Goal: Check status: Check status

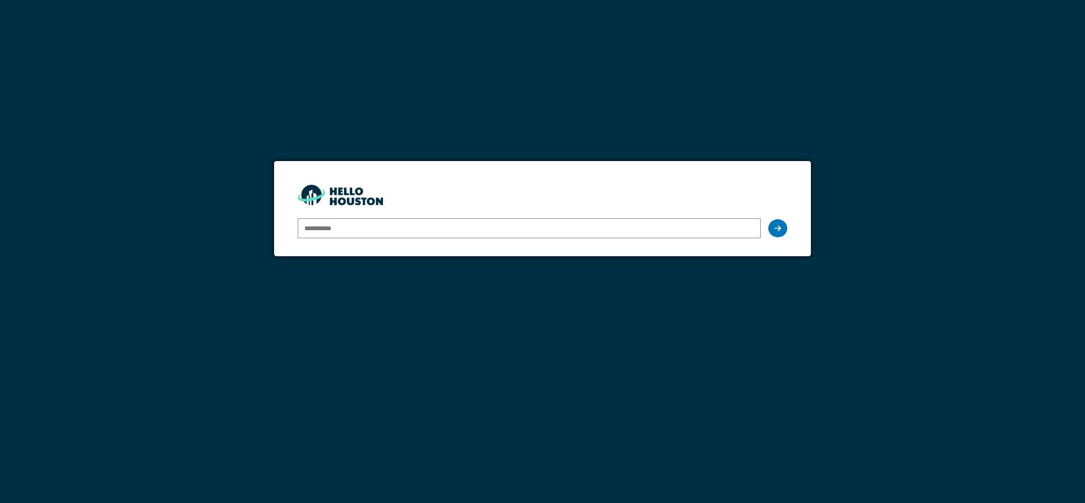
type input "**********"
click at [766, 223] on div "**********" at bounding box center [542, 228] width 489 height 27
click at [692, 229] on input "**********" at bounding box center [529, 228] width 463 height 20
click at [776, 227] on icon at bounding box center [778, 228] width 7 height 8
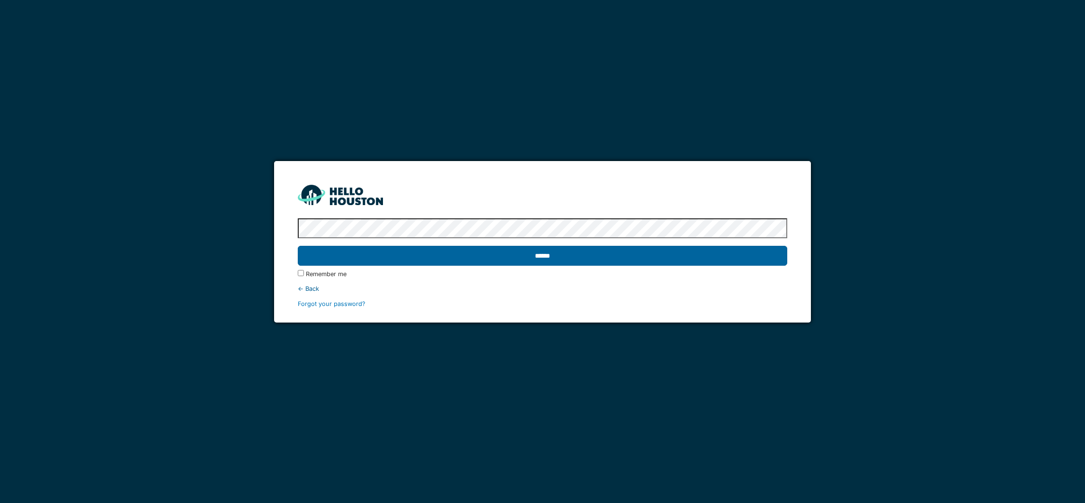
click at [542, 256] on input "******" at bounding box center [542, 256] width 489 height 20
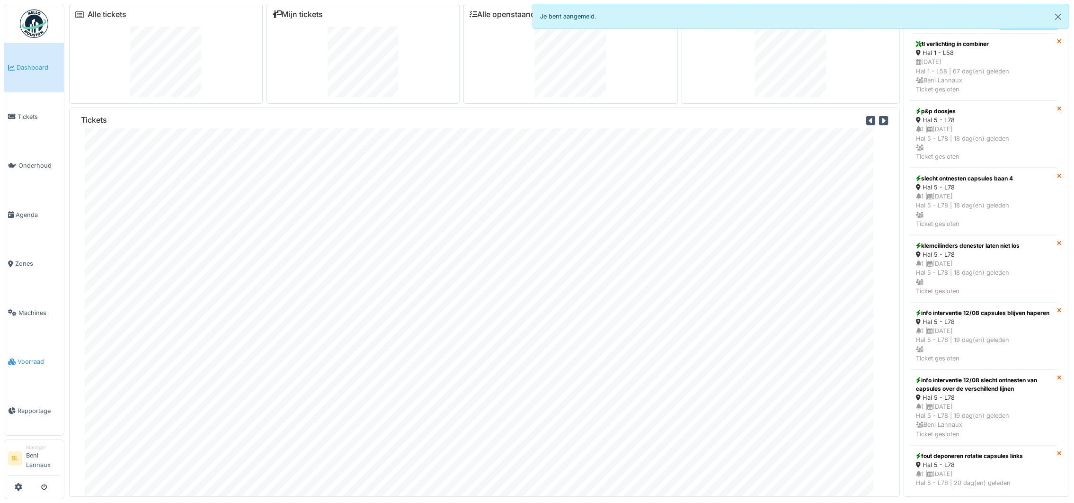
click at [29, 359] on span "Voorraad" at bounding box center [39, 361] width 43 height 9
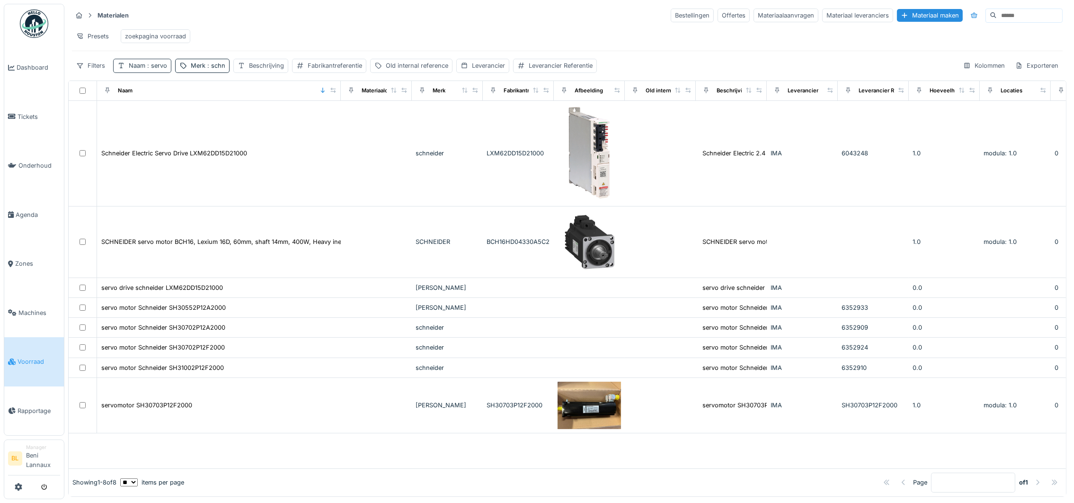
click at [138, 70] on div "Naam : servo" at bounding box center [148, 65] width 38 height 9
click at [205, 124] on icon at bounding box center [202, 122] width 5 height 5
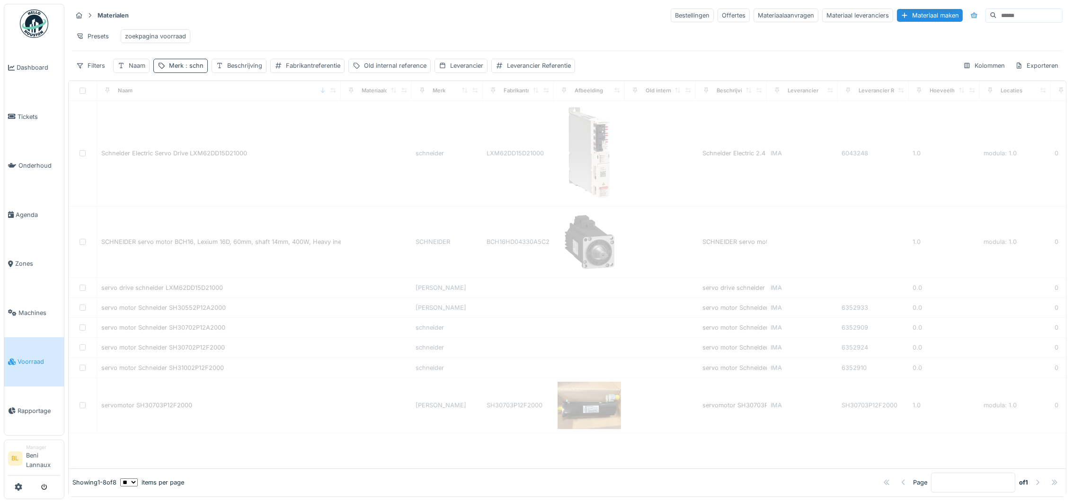
click at [185, 69] on span ": schn" at bounding box center [194, 65] width 20 height 7
click at [243, 123] on icon at bounding box center [241, 122] width 5 height 5
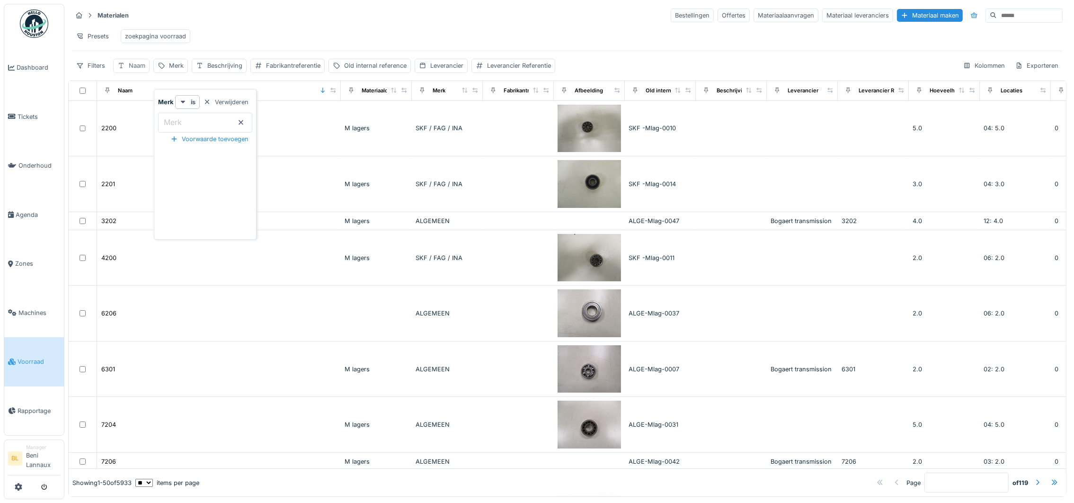
click at [125, 72] on div "Naam" at bounding box center [131, 66] width 36 height 14
click at [157, 121] on input "Naam" at bounding box center [165, 123] width 96 height 20
type input "***"
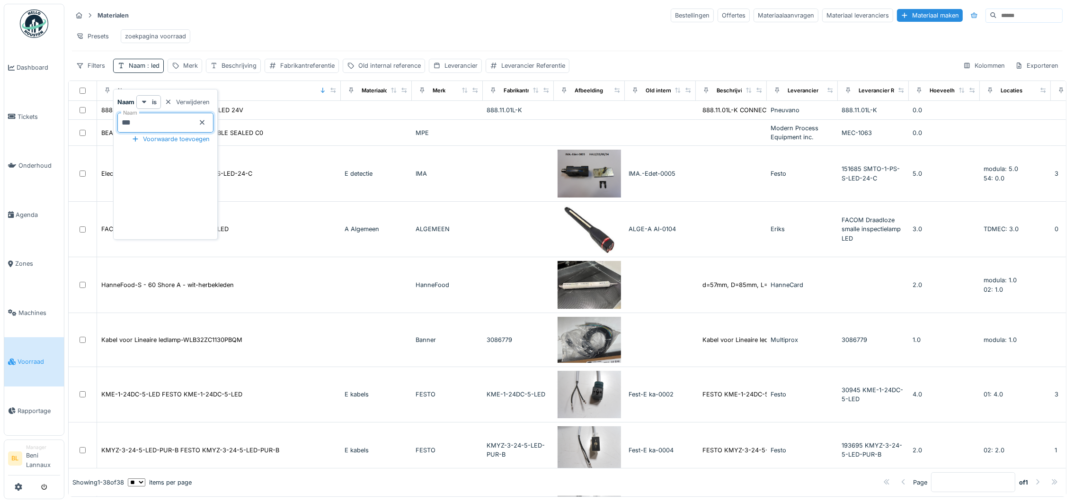
scroll to position [426, 0]
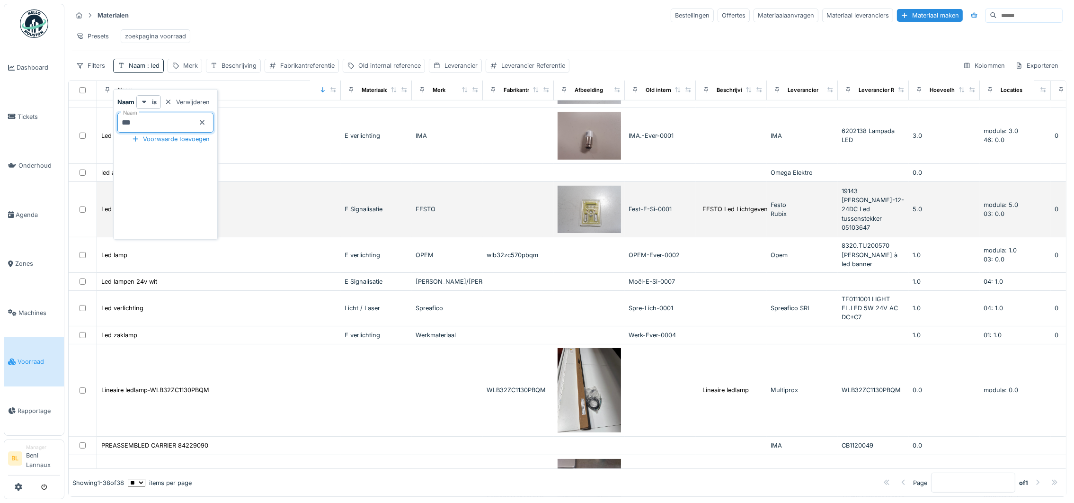
click at [357, 214] on div "E Signalisatie" at bounding box center [376, 209] width 63 height 9
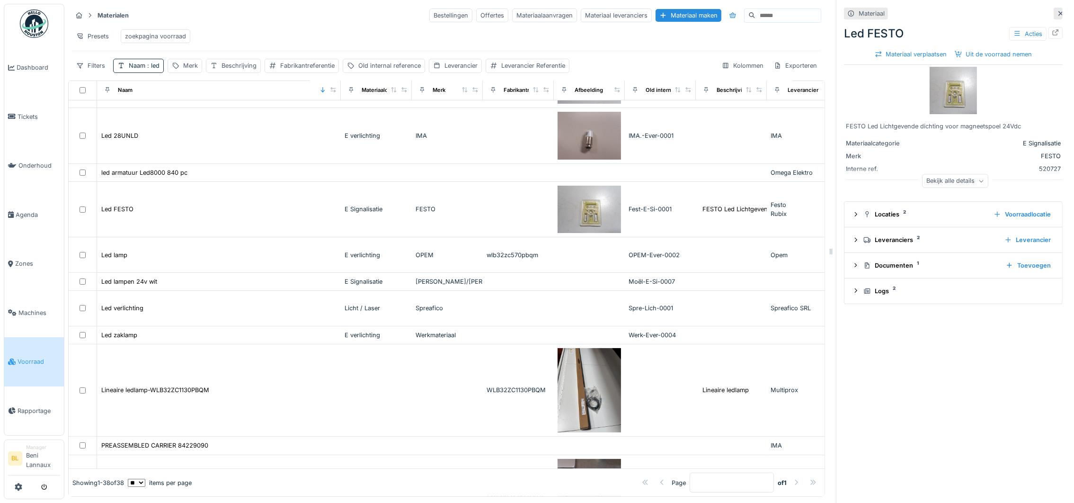
click at [939, 93] on img at bounding box center [953, 90] width 47 height 47
click at [852, 214] on icon at bounding box center [856, 214] width 8 height 6
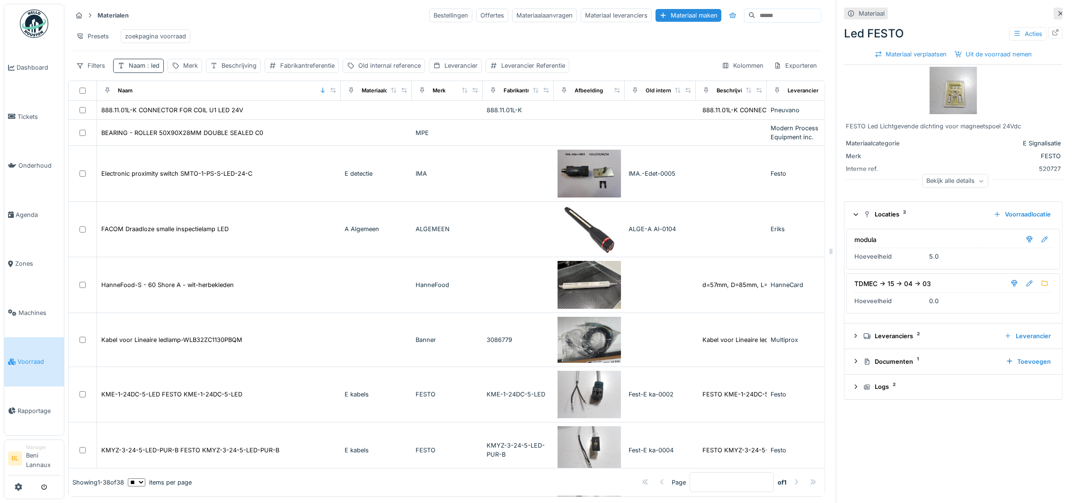
click at [132, 70] on div "Naam : led" at bounding box center [144, 65] width 31 height 9
click at [206, 118] on div at bounding box center [202, 122] width 8 height 9
click at [185, 72] on div "Merk" at bounding box center [185, 66] width 35 height 14
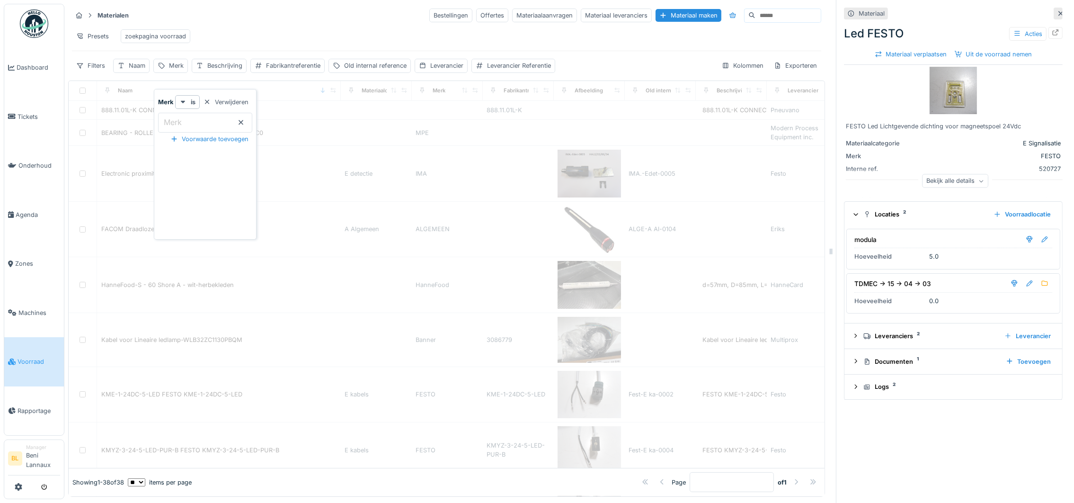
click at [184, 121] on input "Merk" at bounding box center [205, 123] width 94 height 20
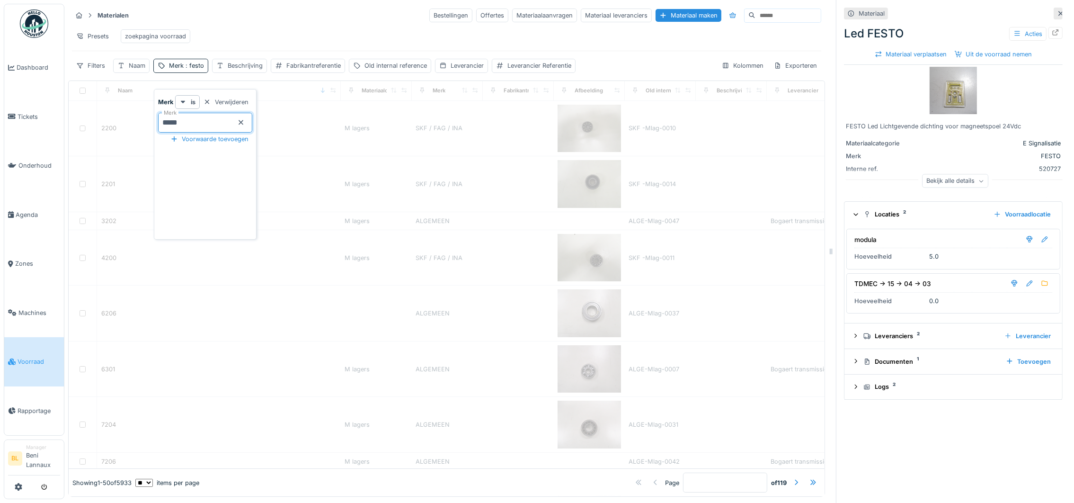
type input "*****"
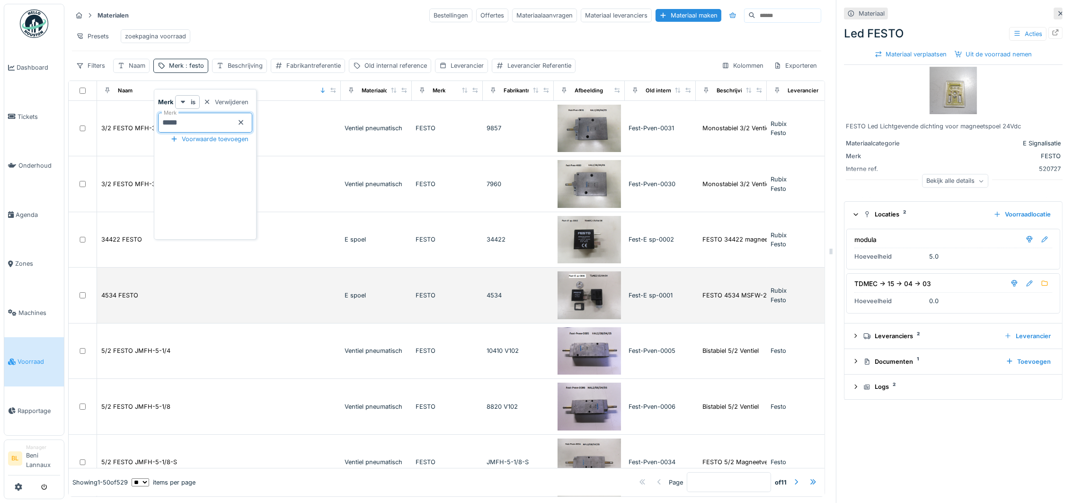
click at [595, 294] on img at bounding box center [589, 295] width 63 height 48
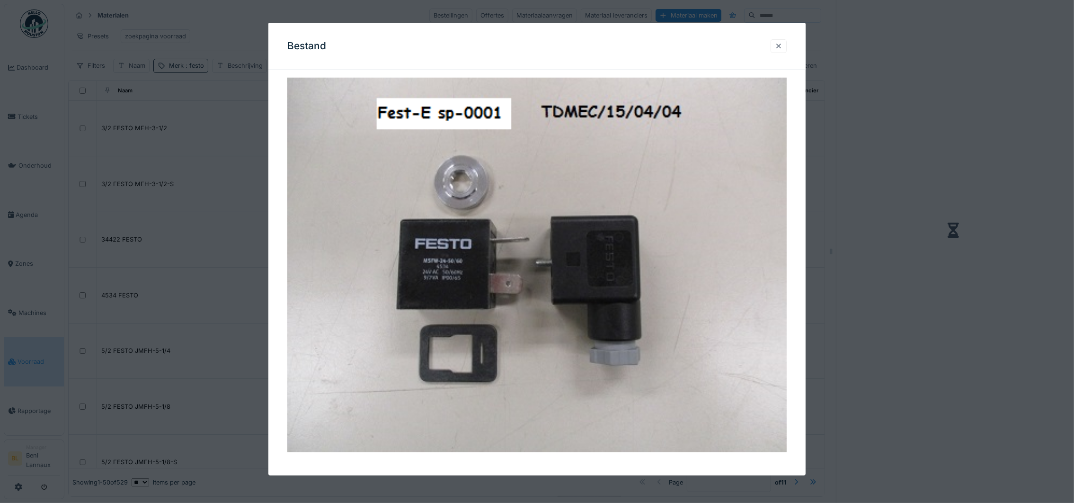
click at [782, 43] on div at bounding box center [779, 46] width 8 height 9
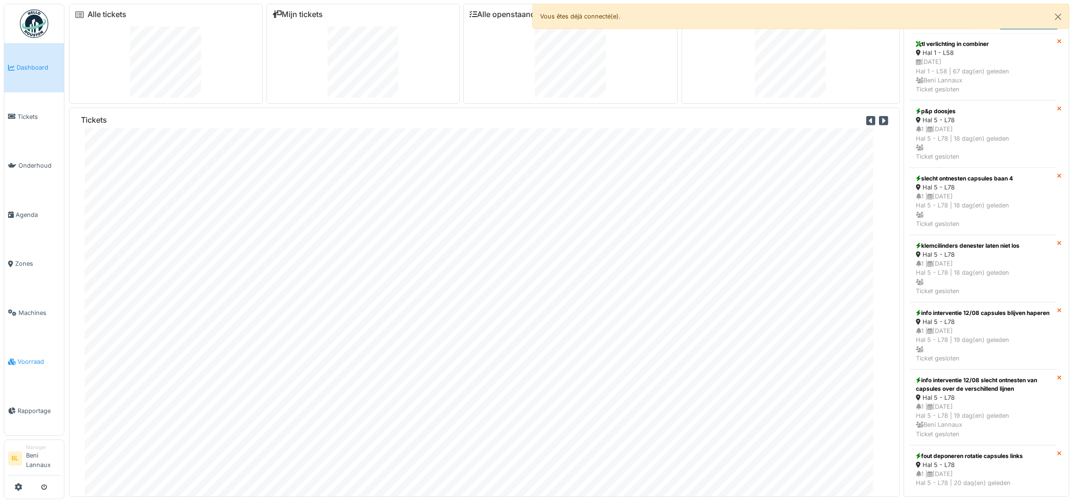
click at [25, 361] on span "Voorraad" at bounding box center [39, 361] width 43 height 9
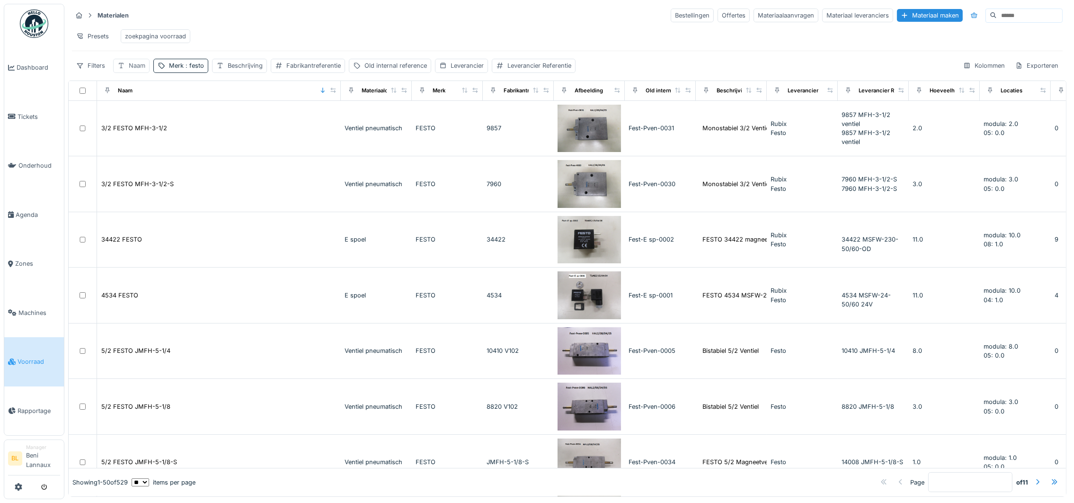
click at [131, 70] on div "Naam" at bounding box center [137, 65] width 17 height 9
click at [138, 116] on label "Naam" at bounding box center [133, 121] width 25 height 11
click at [138, 116] on input "Naam" at bounding box center [165, 123] width 96 height 20
type input "***"
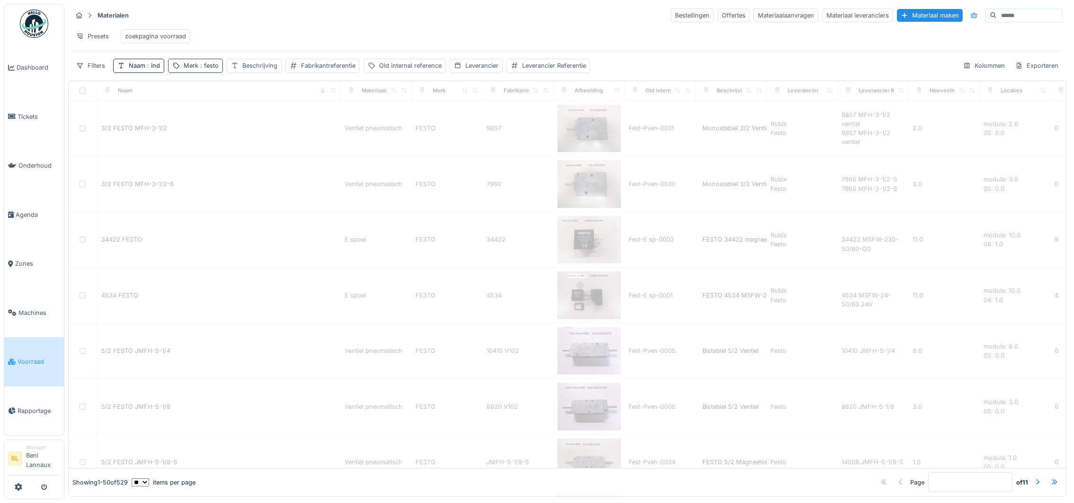
click at [195, 70] on div "Merk : festo" at bounding box center [201, 65] width 35 height 9
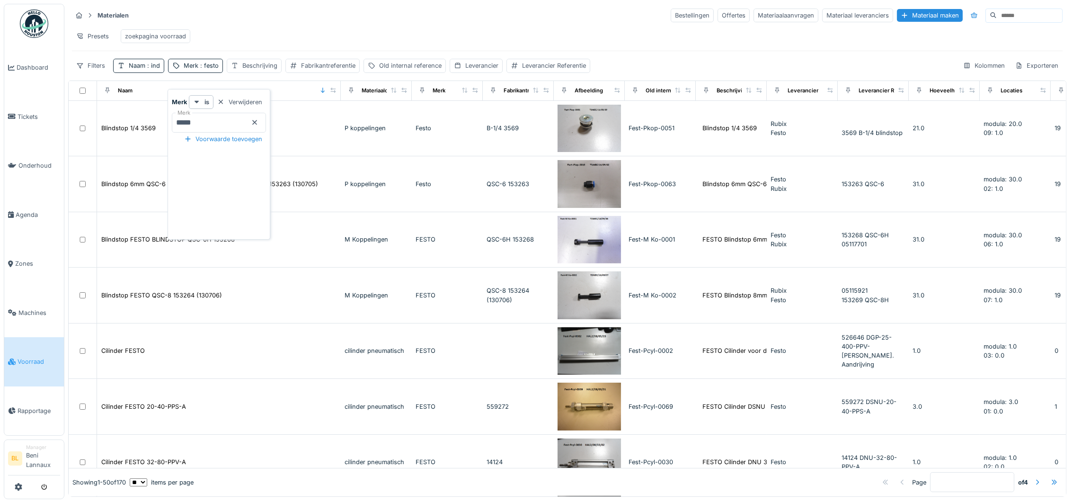
click at [259, 121] on icon at bounding box center [255, 122] width 8 height 6
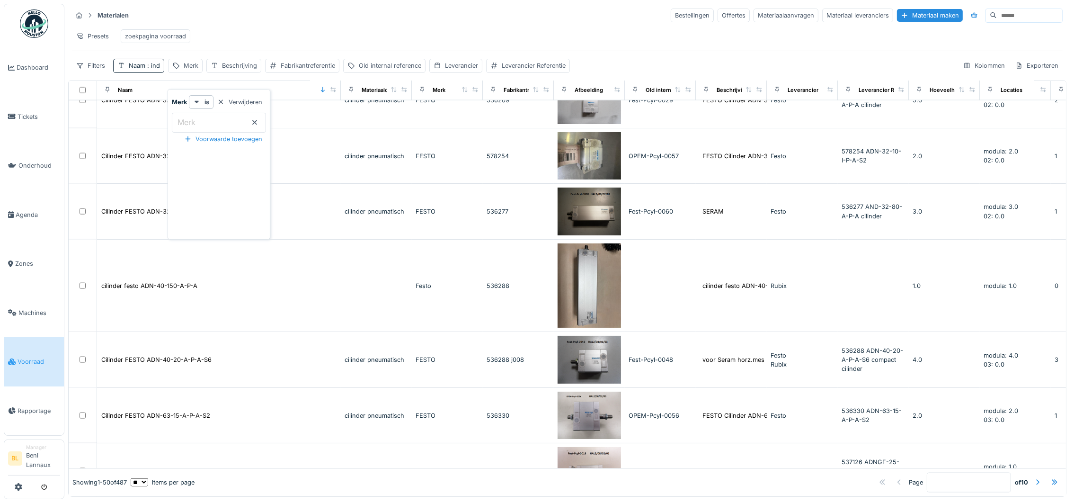
scroll to position [2131, 0]
click at [225, 101] on div at bounding box center [221, 102] width 8 height 9
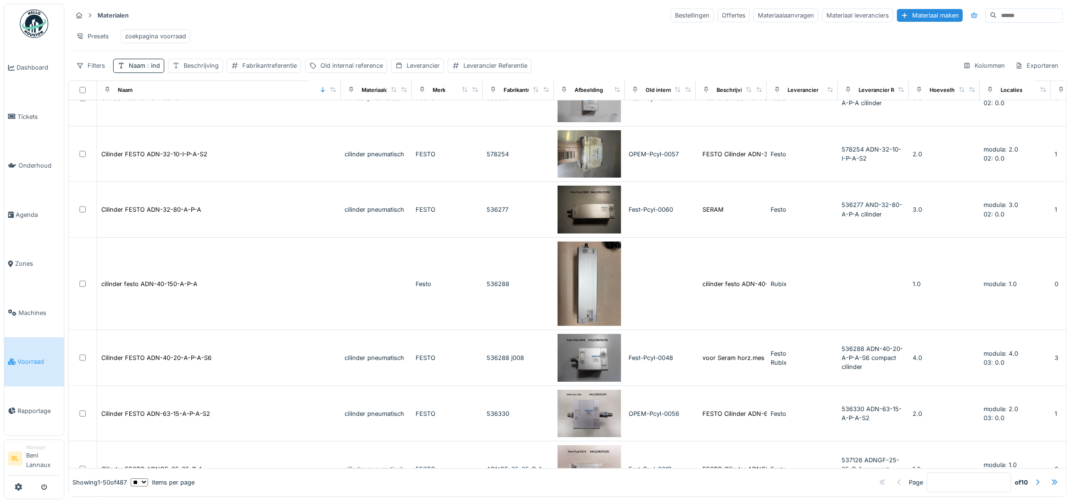
click at [30, 360] on span "Voorraad" at bounding box center [39, 361] width 43 height 9
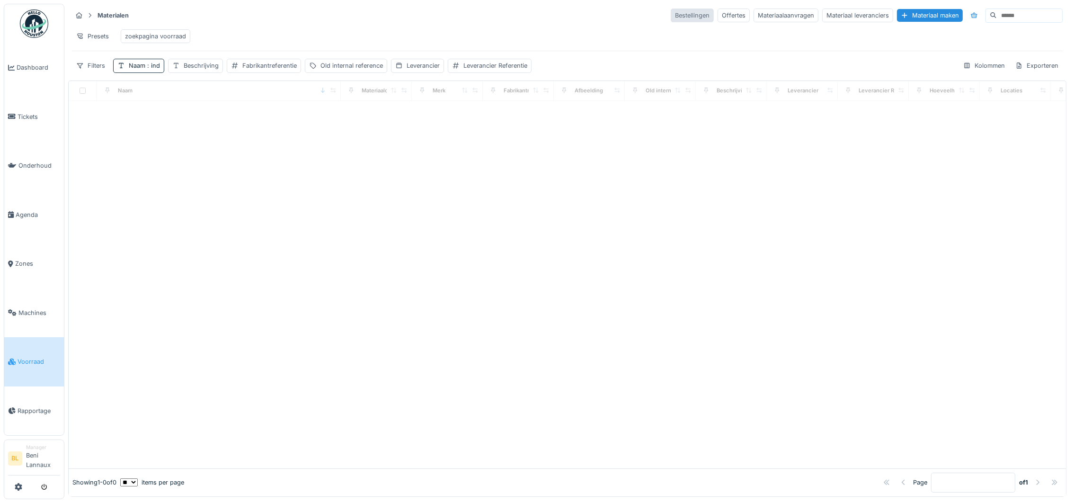
click at [671, 15] on div "Bestellingen" at bounding box center [692, 16] width 43 height 14
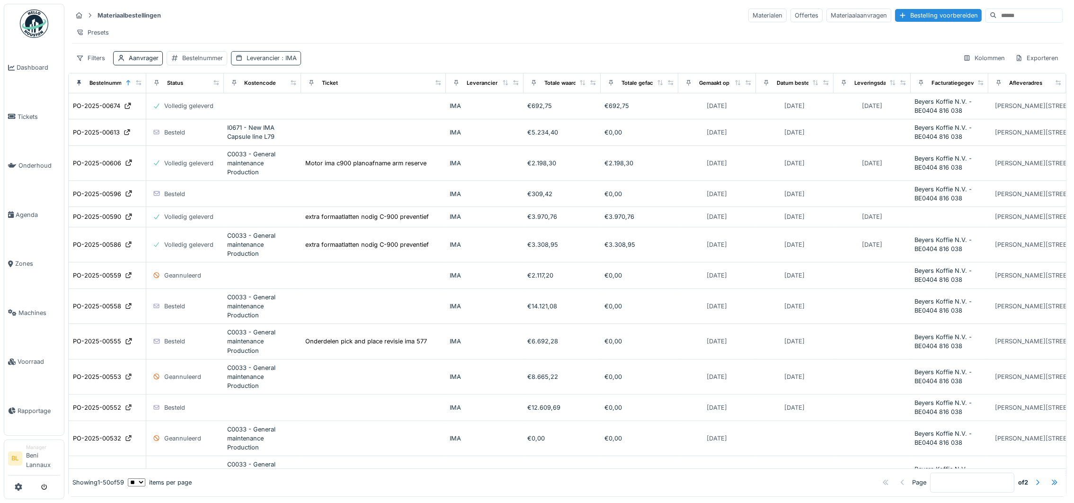
click at [295, 62] on span ": IMA" at bounding box center [288, 57] width 17 height 7
drag, startPoint x: 286, startPoint y: 112, endPoint x: 281, endPoint y: 115, distance: 6.4
click at [286, 113] on div "IMA" at bounding box center [285, 114] width 88 height 10
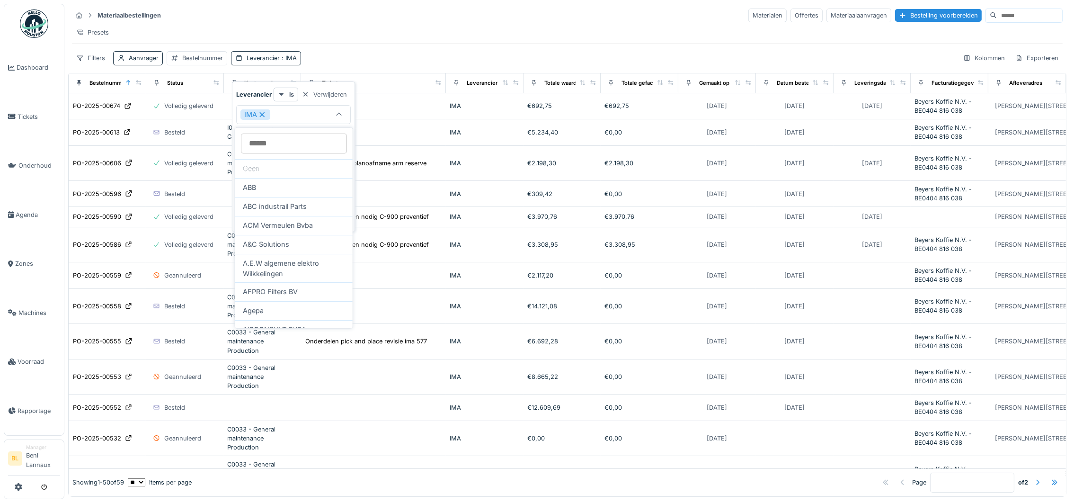
click at [259, 115] on icon at bounding box center [262, 114] width 9 height 7
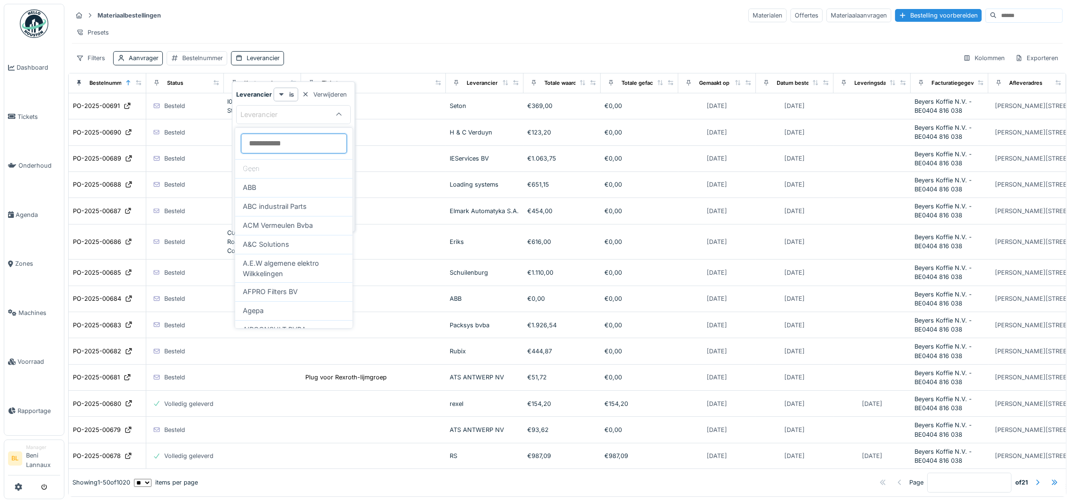
click at [264, 143] on input at bounding box center [294, 144] width 106 height 20
type input "****"
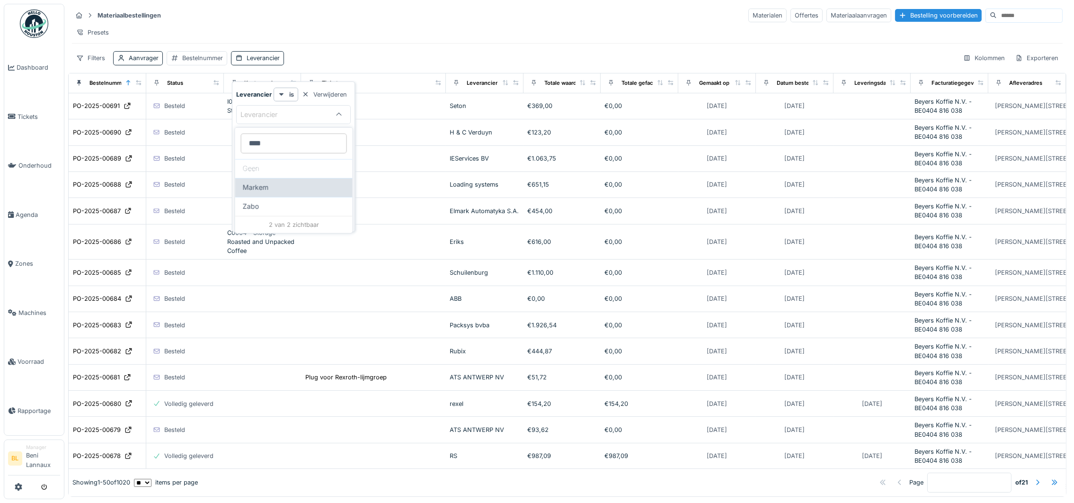
click at [253, 187] on span "Markem" at bounding box center [256, 187] width 26 height 10
type input "****"
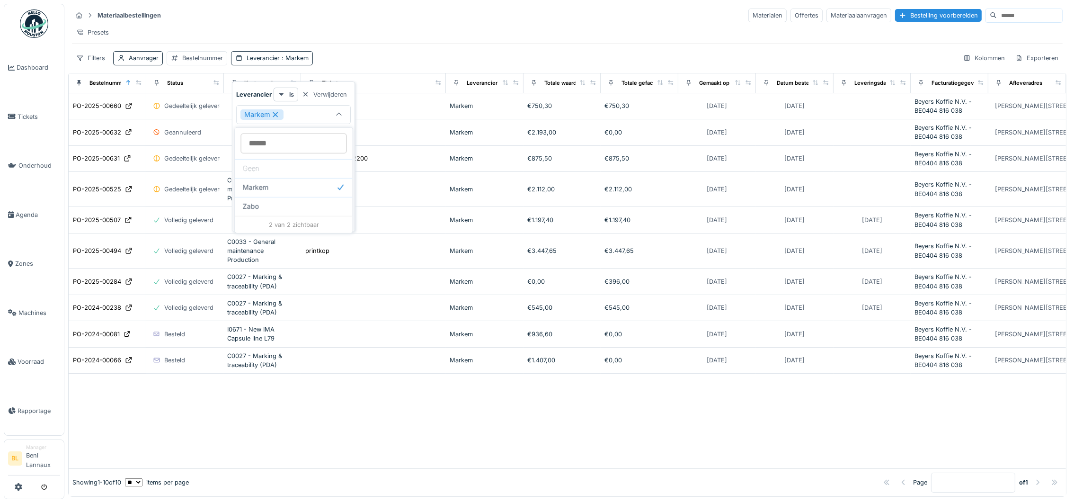
click at [410, 53] on div "Materiaalbestellingen Materialen Offertes Materiaalaanvragen Bestelling voorber…" at bounding box center [567, 36] width 999 height 65
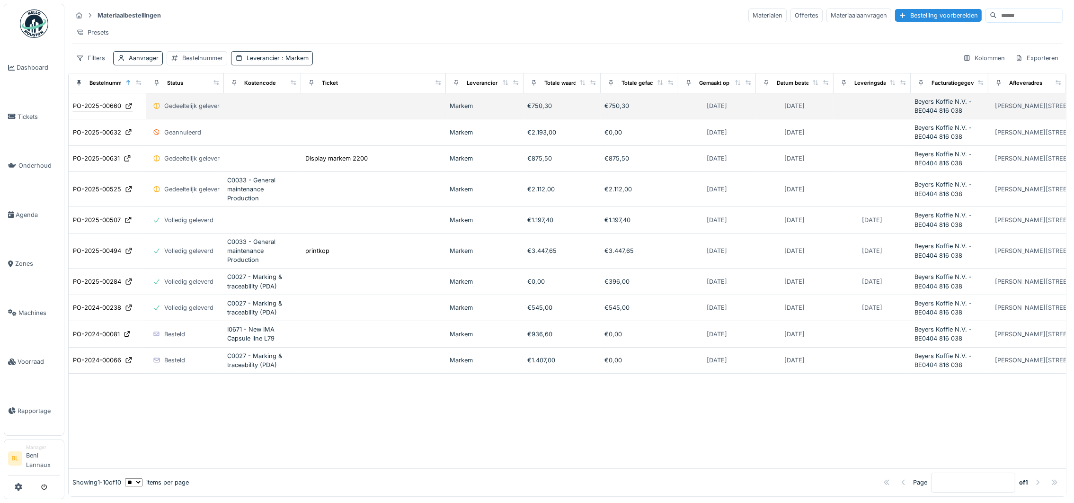
click at [98, 110] on div "PO-2025-00660" at bounding box center [97, 105] width 48 height 9
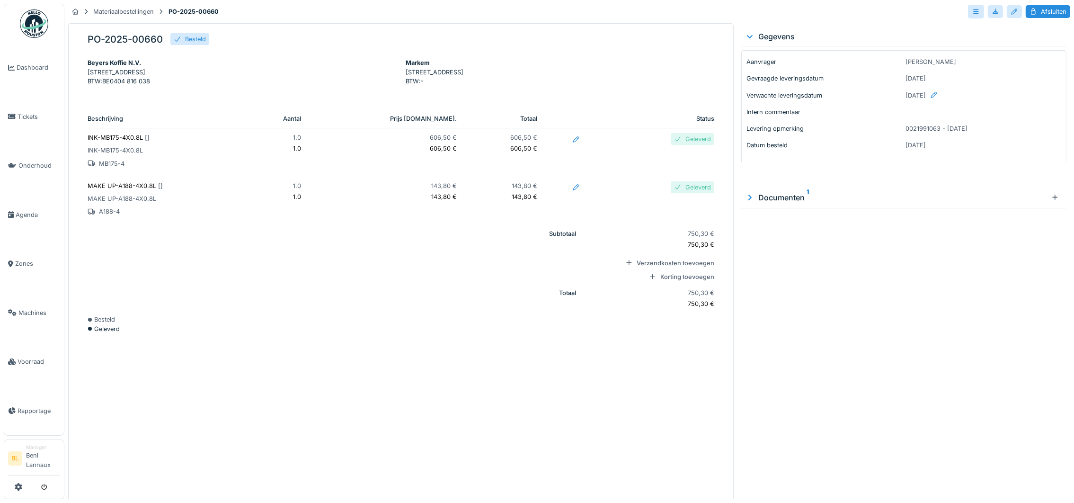
click at [121, 155] on p "INK-MB175-4X0.8L" at bounding box center [163, 150] width 150 height 9
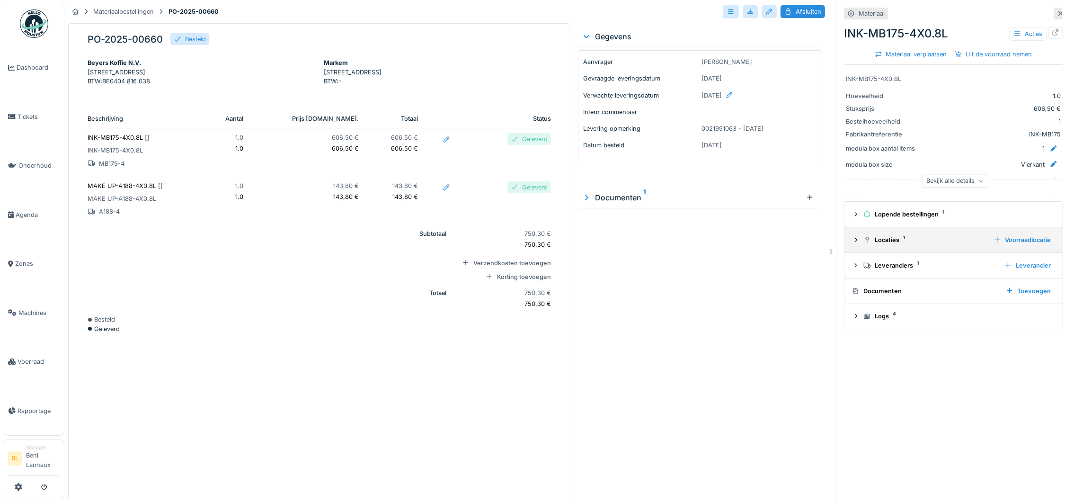
click at [852, 240] on icon at bounding box center [856, 240] width 8 height 6
click at [124, 203] on p "MAKE UP-A188-4X0.8L" at bounding box center [142, 198] width 109 height 9
click at [852, 242] on icon at bounding box center [856, 240] width 8 height 6
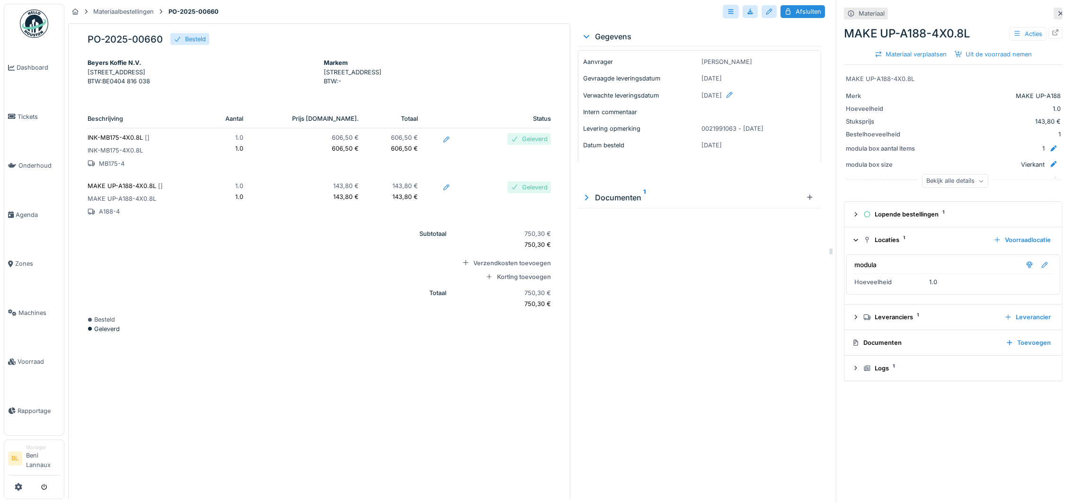
click at [118, 142] on p "INK-MB175-4X0.8L [ ]" at bounding box center [142, 137] width 109 height 9
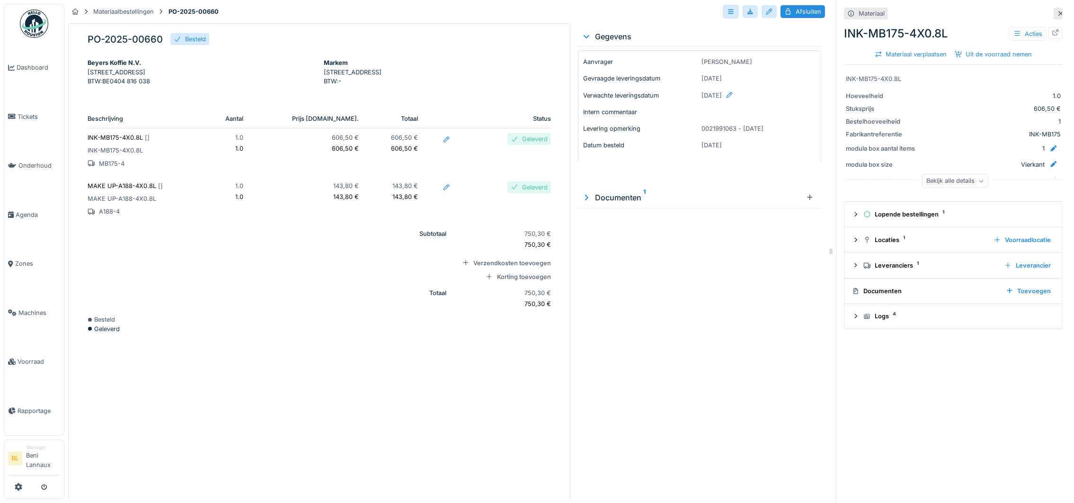
click at [118, 142] on p "INK-MB175-4X0.8L [ ]" at bounding box center [142, 137] width 109 height 9
click at [1052, 31] on icon at bounding box center [1056, 32] width 8 height 6
click at [104, 216] on p "A188-4" at bounding box center [142, 211] width 109 height 9
click at [1052, 34] on icon at bounding box center [1056, 32] width 8 height 6
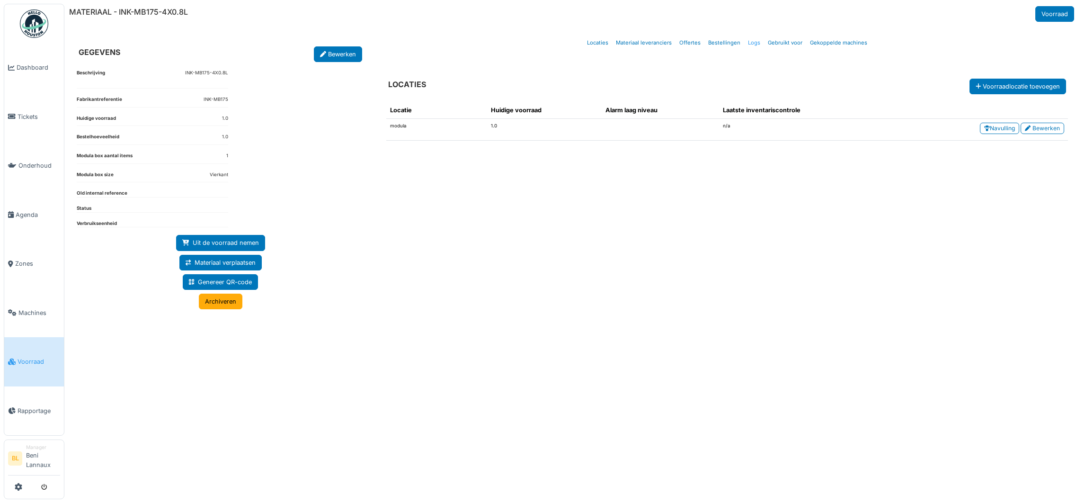
click at [752, 42] on link "Logs" at bounding box center [754, 43] width 20 height 22
click at [758, 45] on link "Logs" at bounding box center [754, 43] width 20 height 22
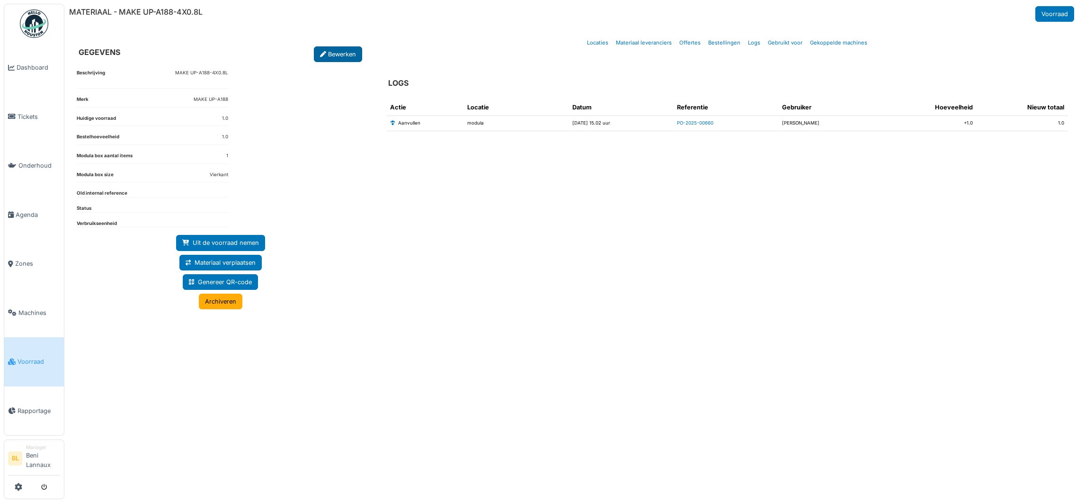
click at [345, 58] on link "Bewerken" at bounding box center [338, 54] width 48 height 16
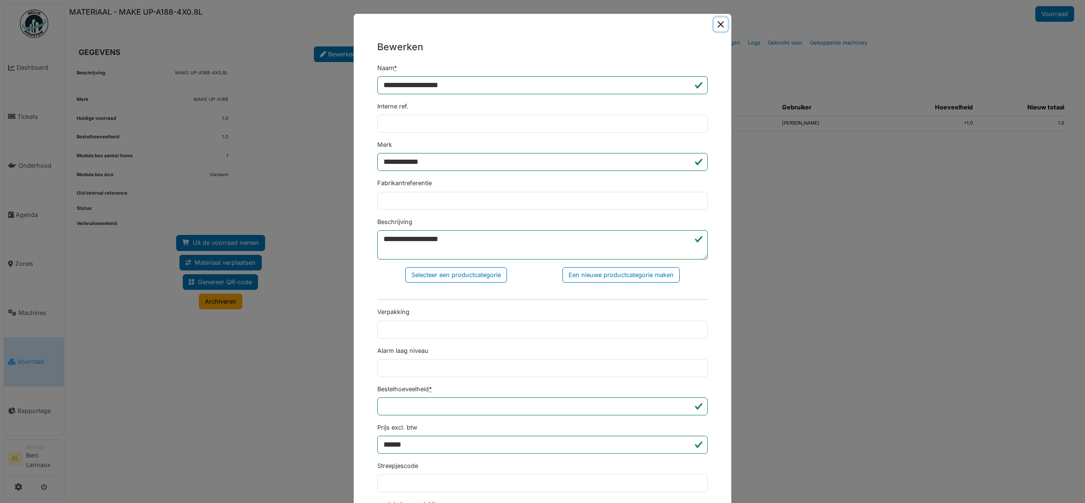
click at [716, 22] on button "Close" at bounding box center [721, 25] width 14 height 14
